Goal: Task Accomplishment & Management: Manage account settings

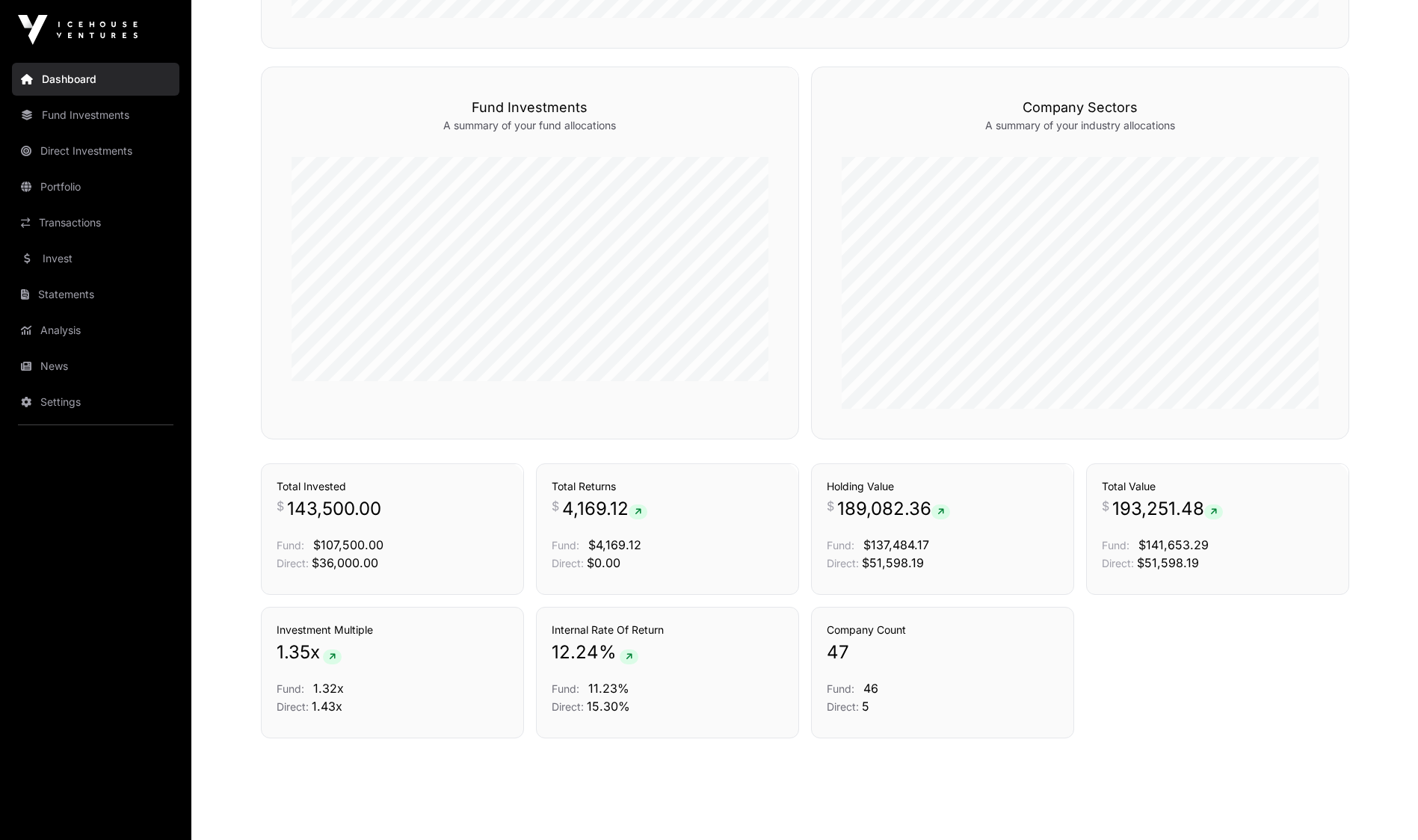
scroll to position [891, 0]
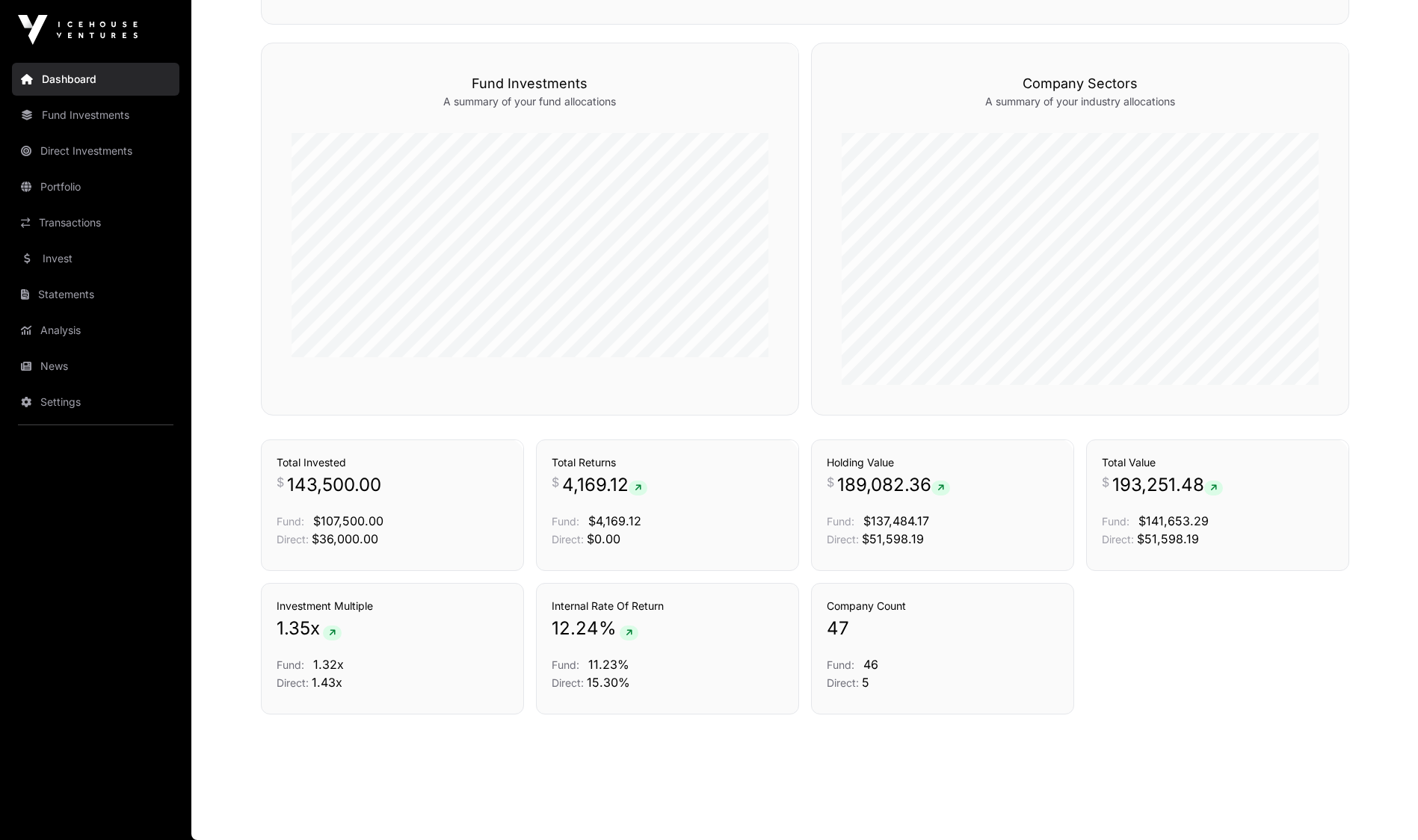
click at [71, 223] on link "Transactions" at bounding box center [95, 223] width 167 height 33
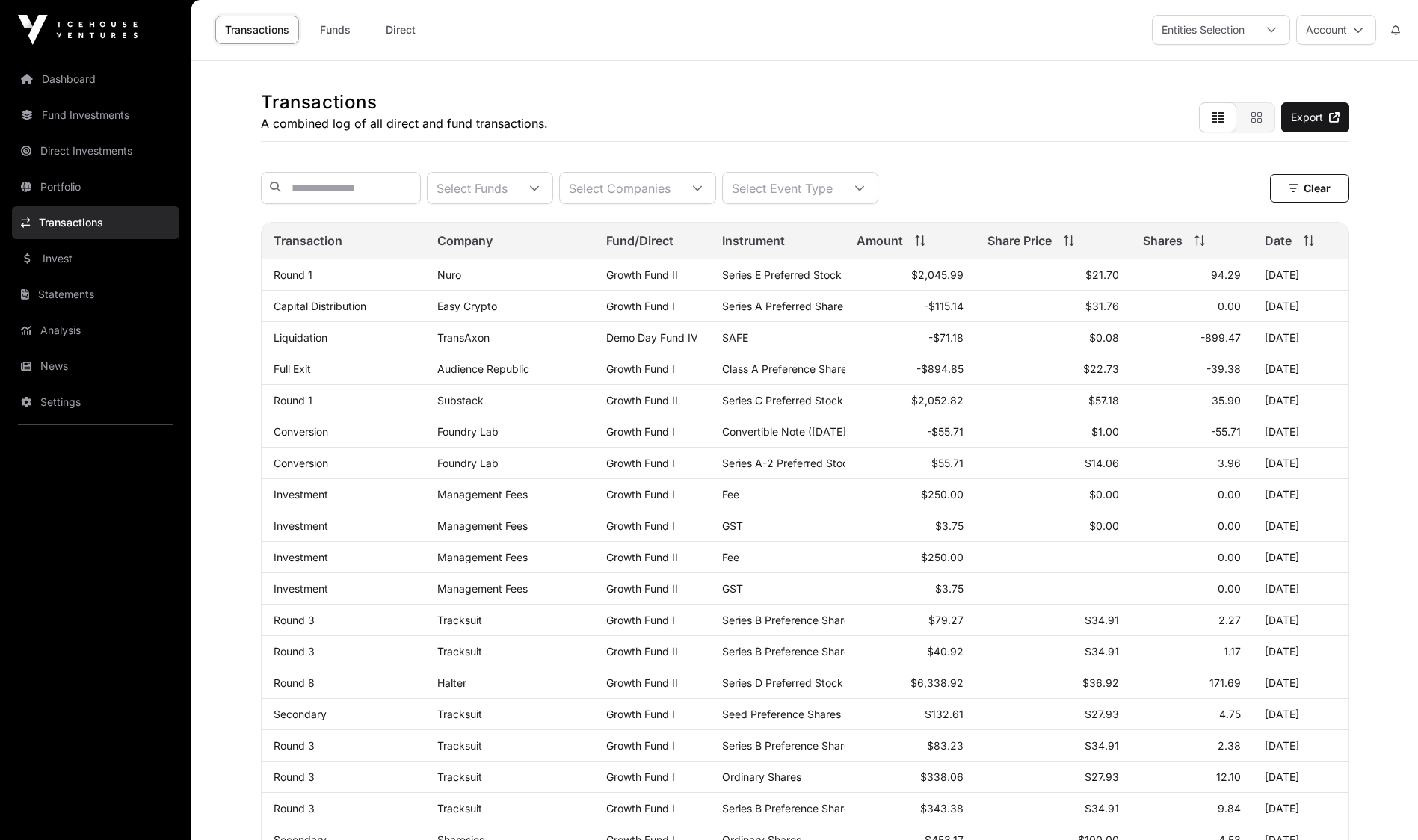
click at [69, 369] on link "News" at bounding box center [95, 366] width 167 height 33
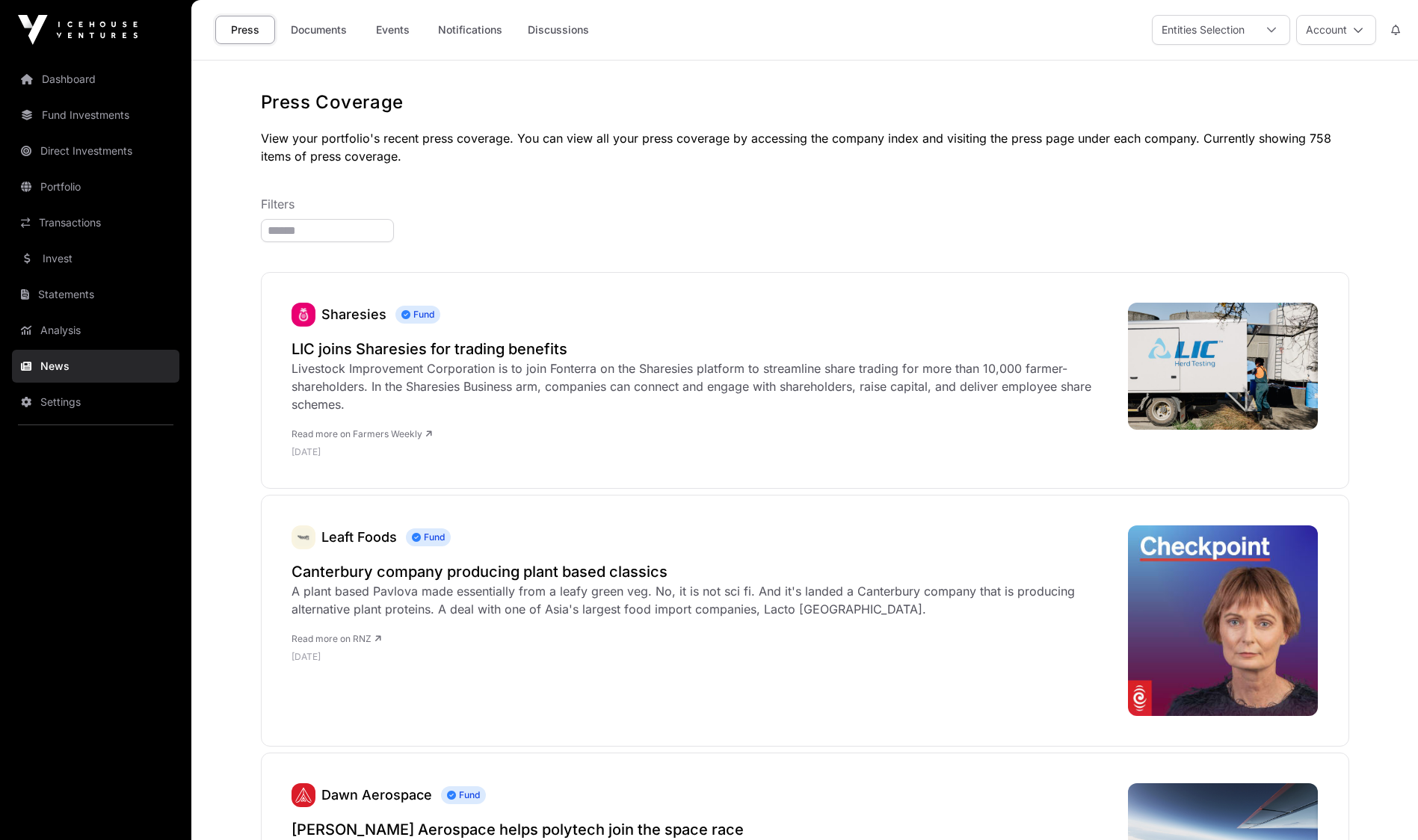
click at [325, 32] on link "Documents" at bounding box center [318, 30] width 76 height 28
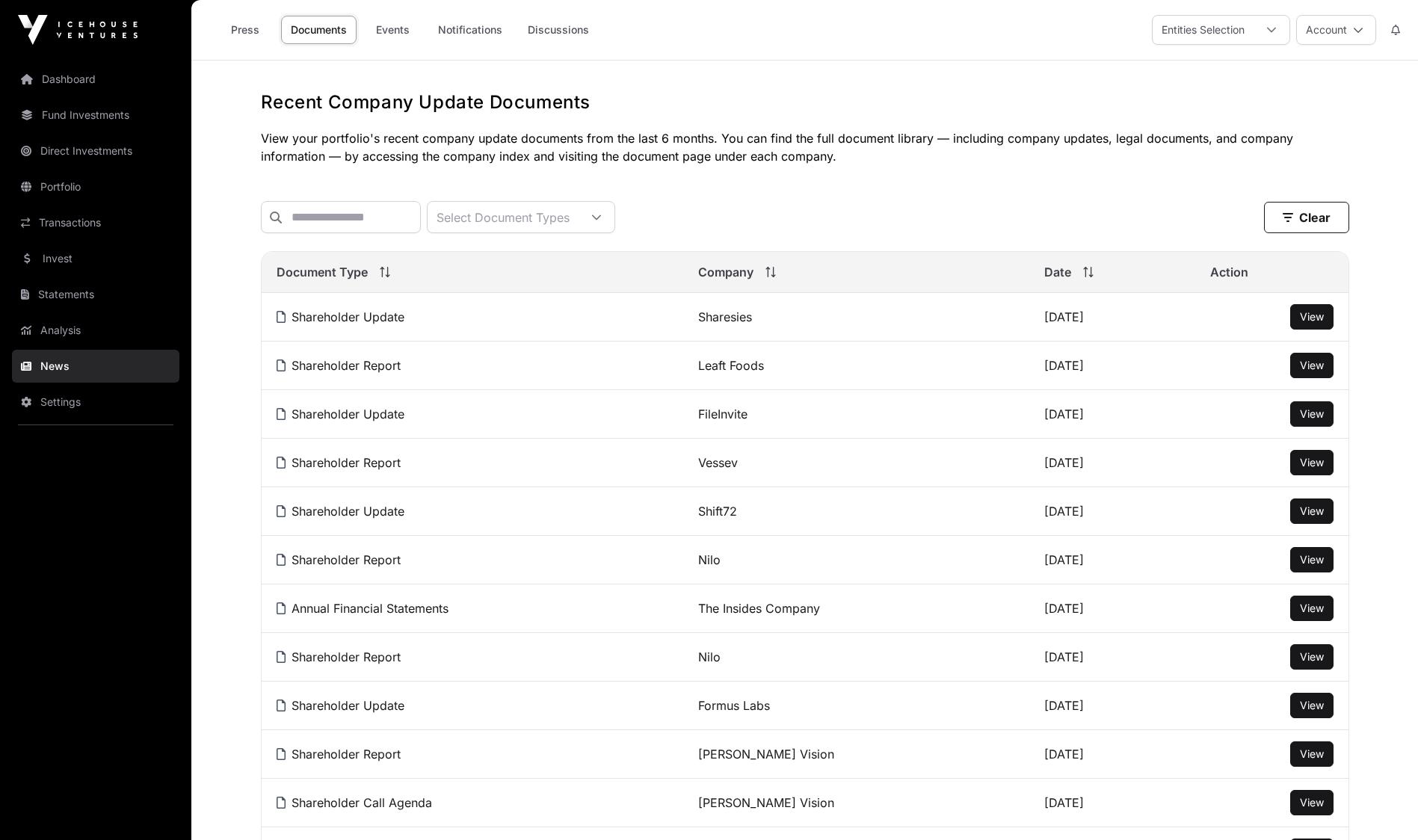
drag, startPoint x: 1329, startPoint y: 33, endPoint x: 1321, endPoint y: 47, distance: 16.1
click at [1328, 33] on button "Account" at bounding box center [1336, 30] width 80 height 30
click at [1257, 213] on link "Sign Out" at bounding box center [1280, 221] width 184 height 27
